Goal: Task Accomplishment & Management: Manage account settings

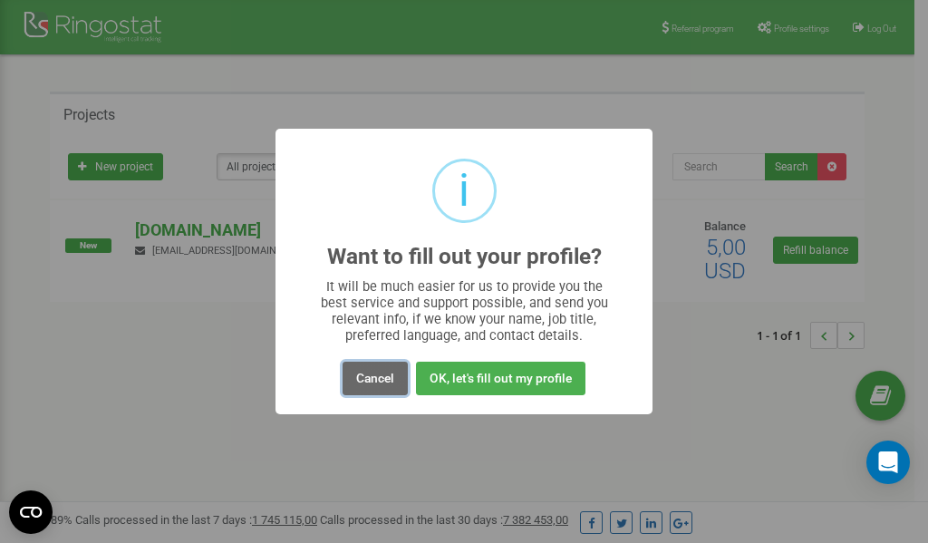
click at [374, 375] on button "Cancel" at bounding box center [374, 379] width 65 height 34
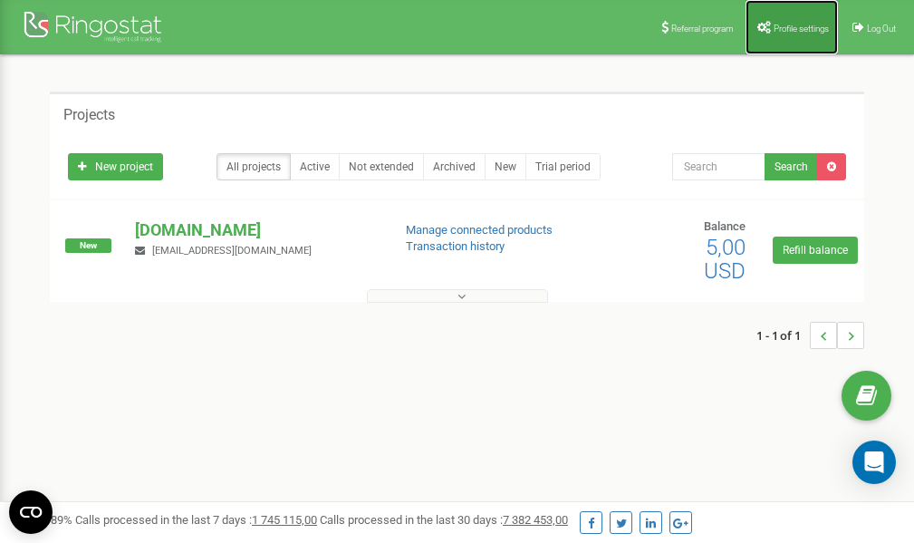
click at [795, 24] on span "Profile settings" at bounding box center [801, 29] width 55 height 10
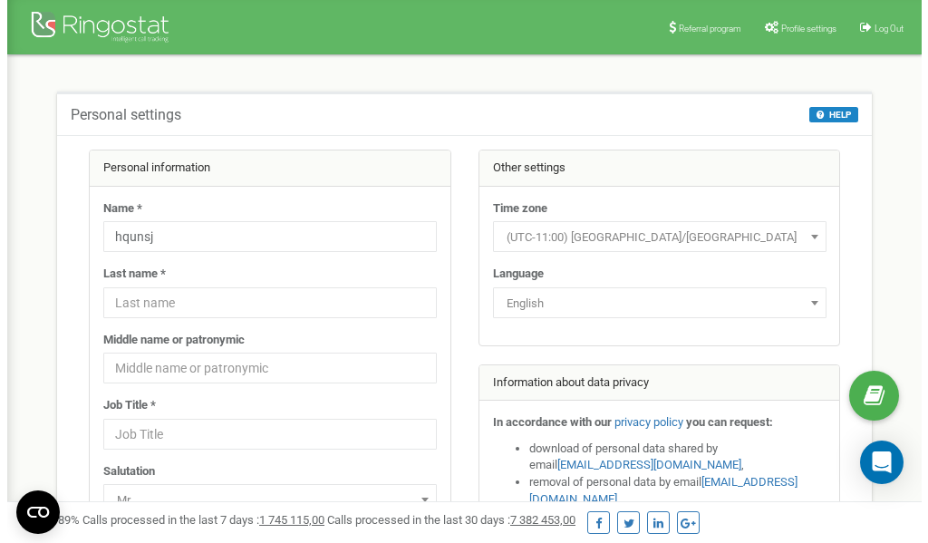
scroll to position [91, 0]
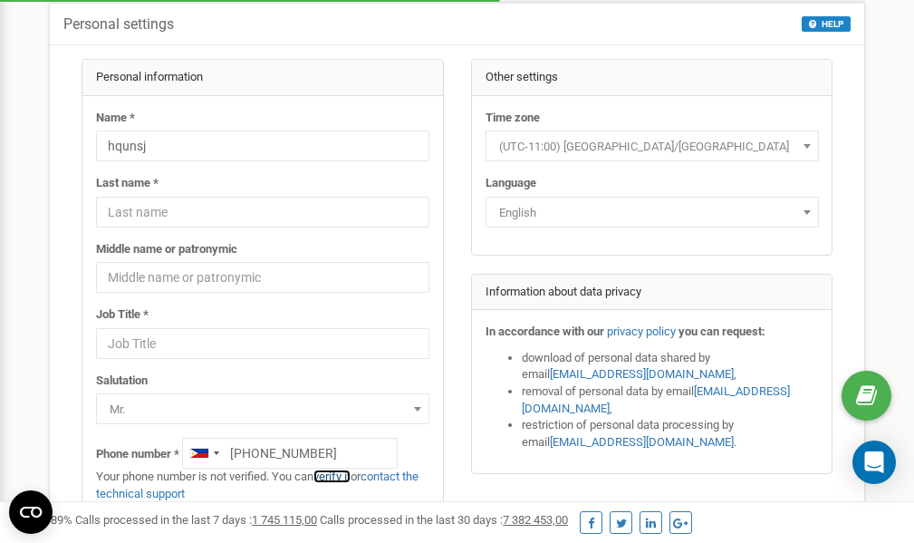
click at [342, 476] on link "verify it" at bounding box center [331, 476] width 37 height 14
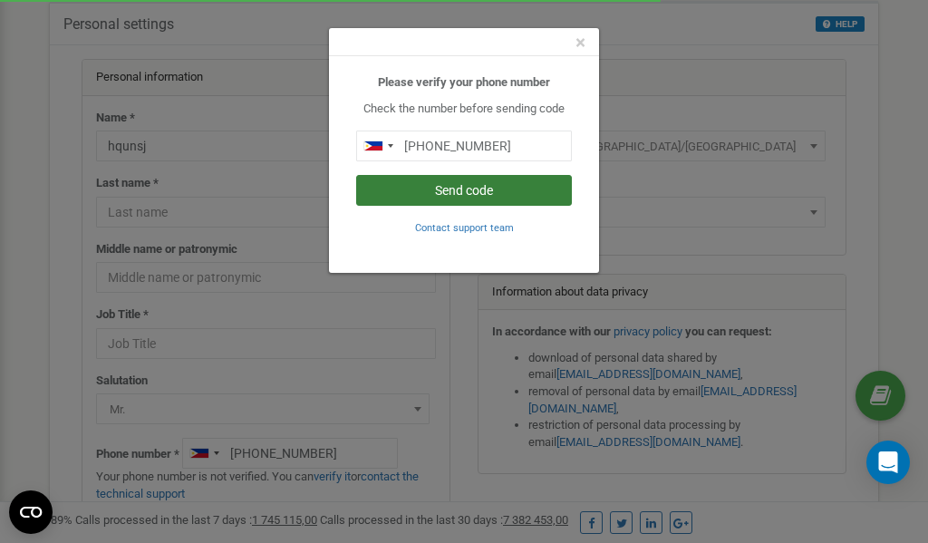
click at [455, 188] on button "Send code" at bounding box center [464, 190] width 216 height 31
